Goal: Task Accomplishment & Management: Use online tool/utility

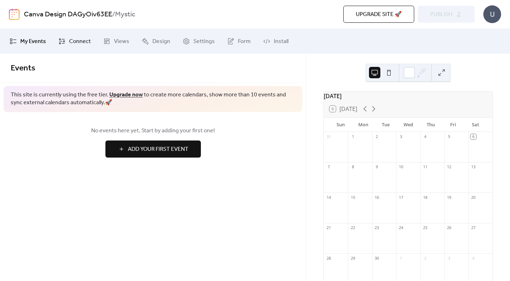
click at [72, 37] on span "Connect" at bounding box center [80, 41] width 22 height 9
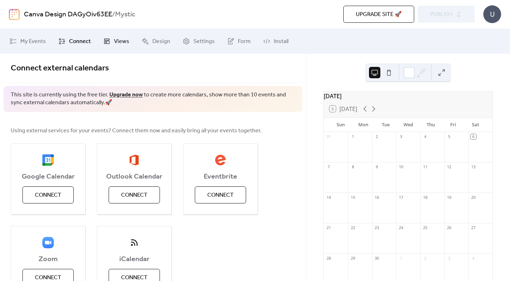
click at [119, 44] on span "Views" at bounding box center [121, 41] width 15 height 9
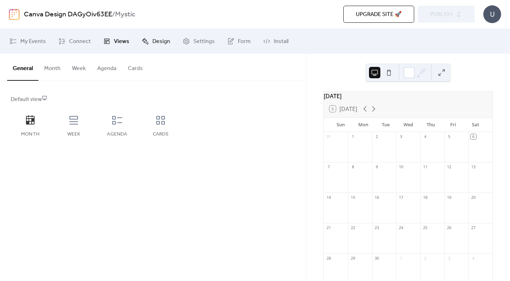
click at [155, 37] on span "Design" at bounding box center [161, 41] width 18 height 9
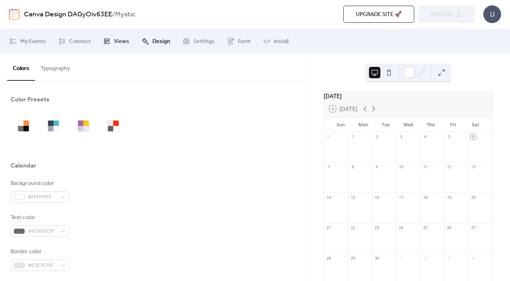
click at [112, 39] on link "Views" at bounding box center [116, 41] width 37 height 19
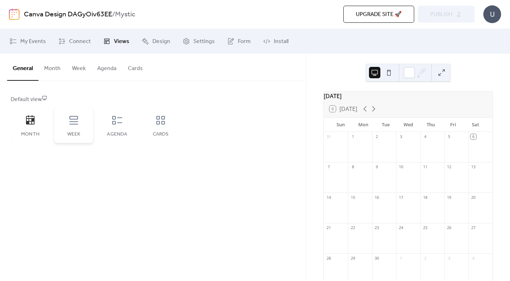
click at [67, 124] on div "Week" at bounding box center [73, 126] width 39 height 36
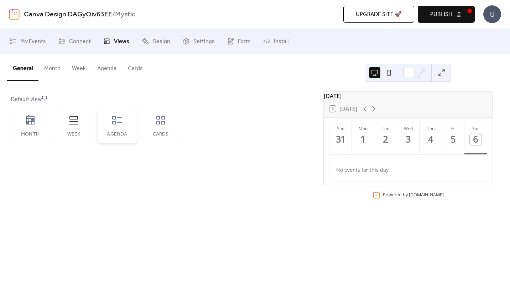
click at [125, 123] on div "Agenda" at bounding box center [117, 126] width 39 height 36
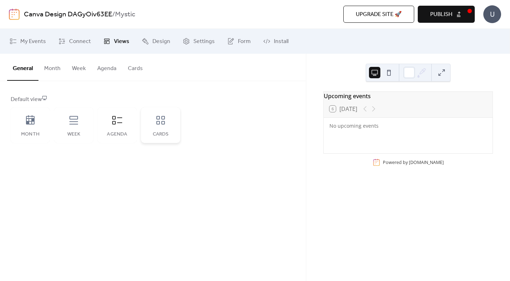
click at [153, 125] on div "Cards" at bounding box center [160, 126] width 39 height 36
click at [27, 125] on icon at bounding box center [30, 120] width 11 height 11
